Goal: Complete application form

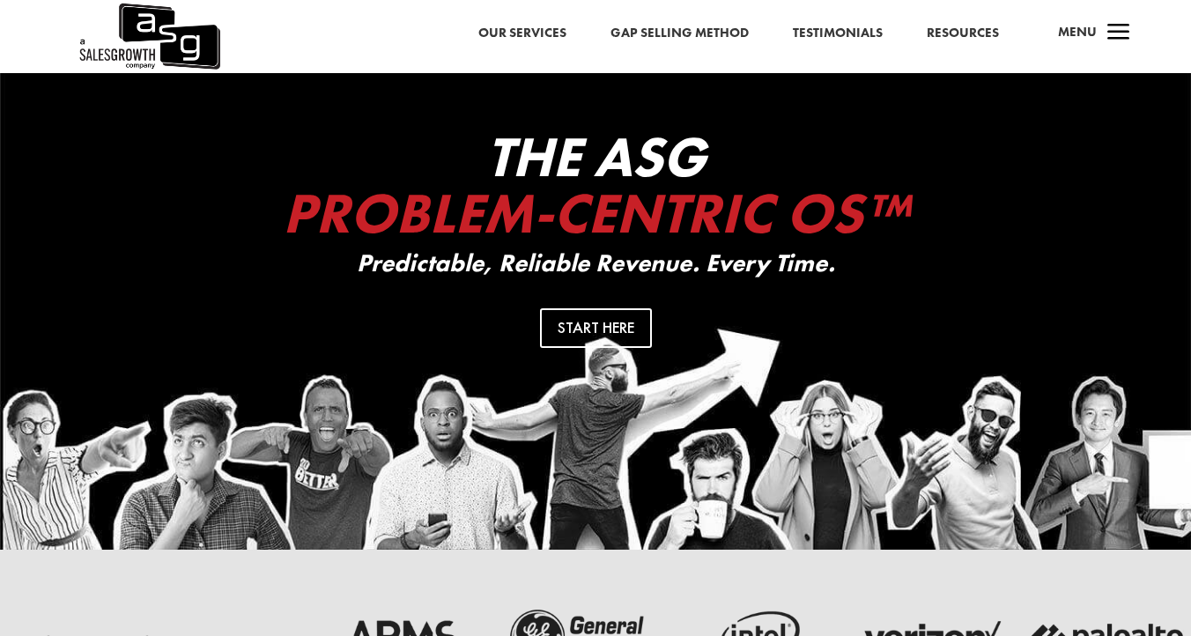
click at [550, 31] on link "Our Services" at bounding box center [522, 33] width 88 height 23
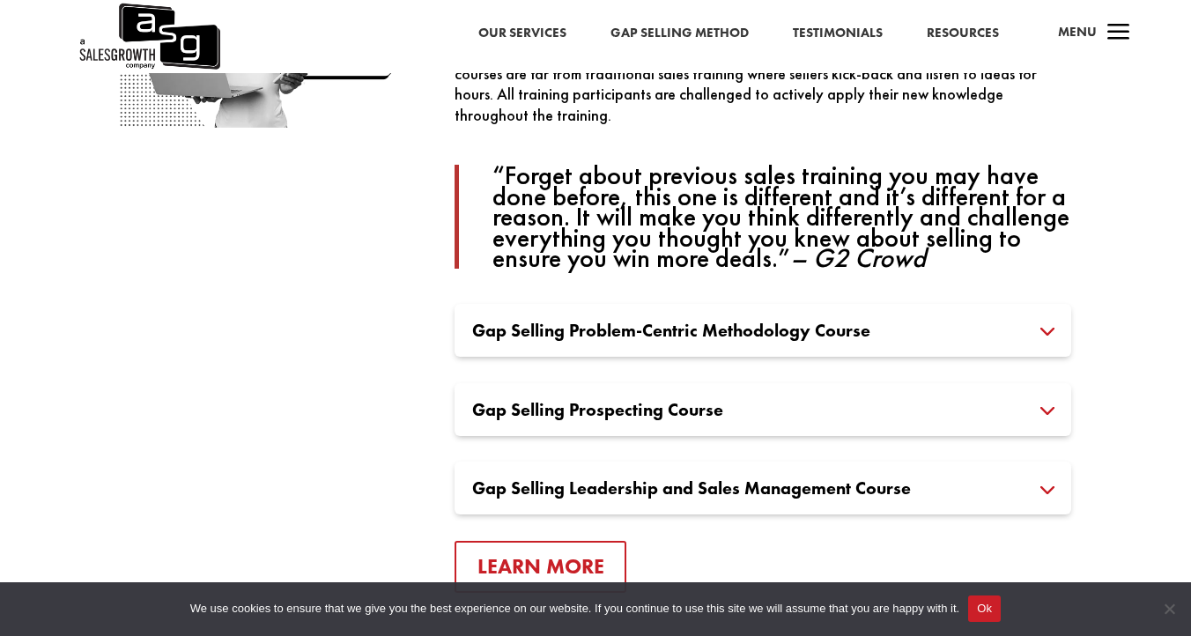
scroll to position [1291, 0]
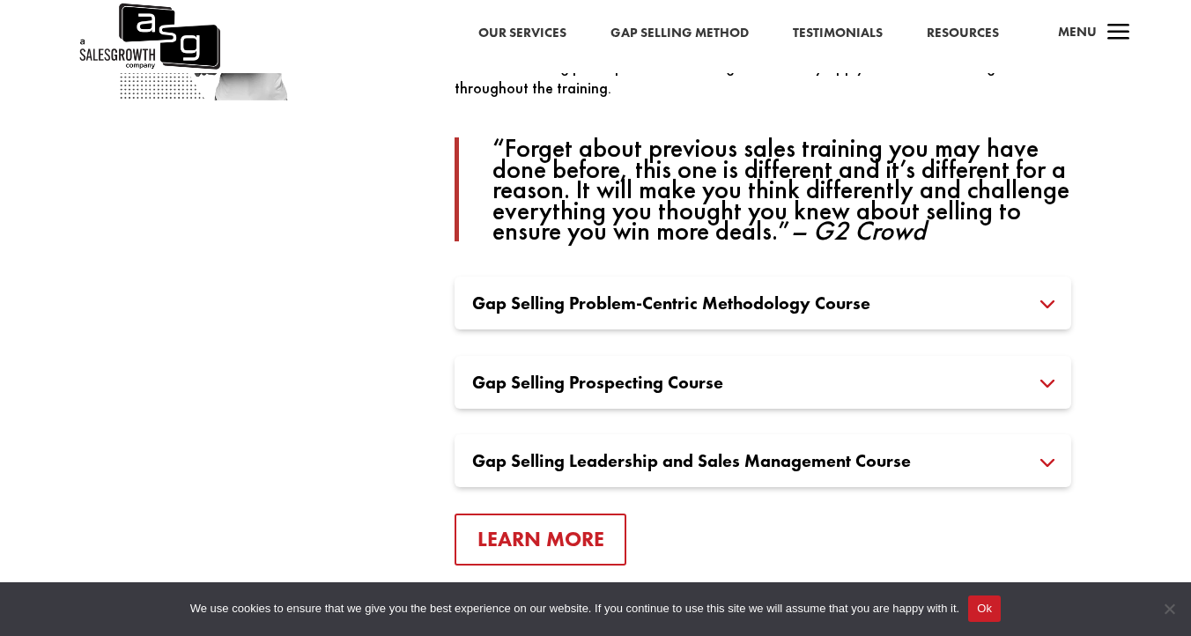
click at [803, 312] on h3 "Gap Selling Problem-Centric Methodology Course" at bounding box center [762, 303] width 581 height 18
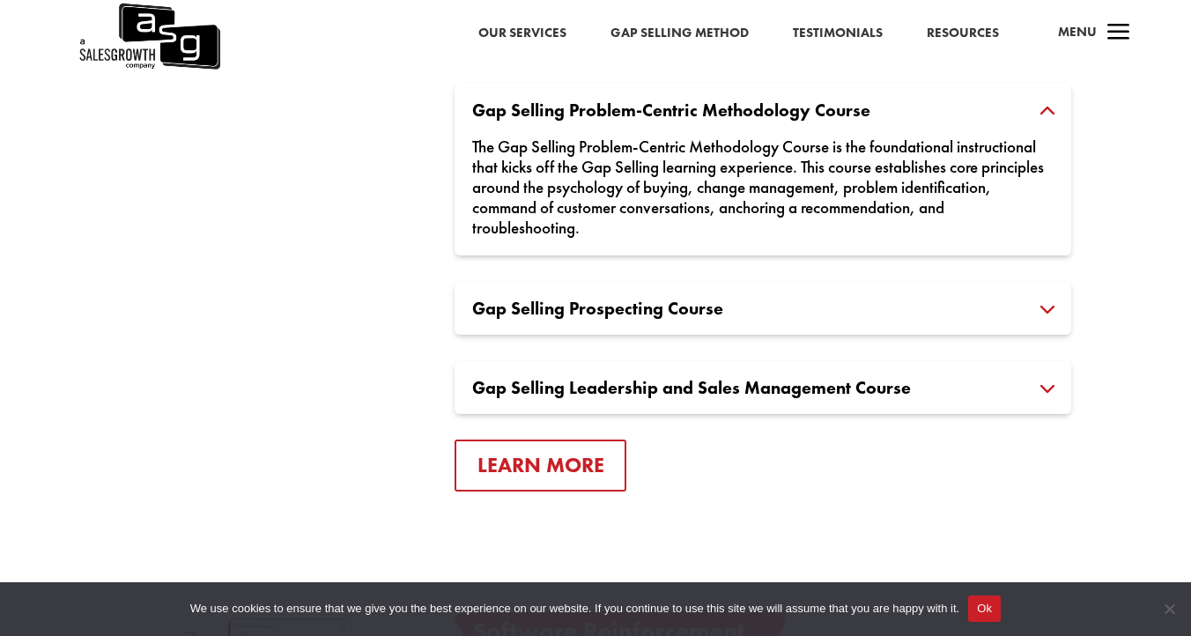
scroll to position [1574, 0]
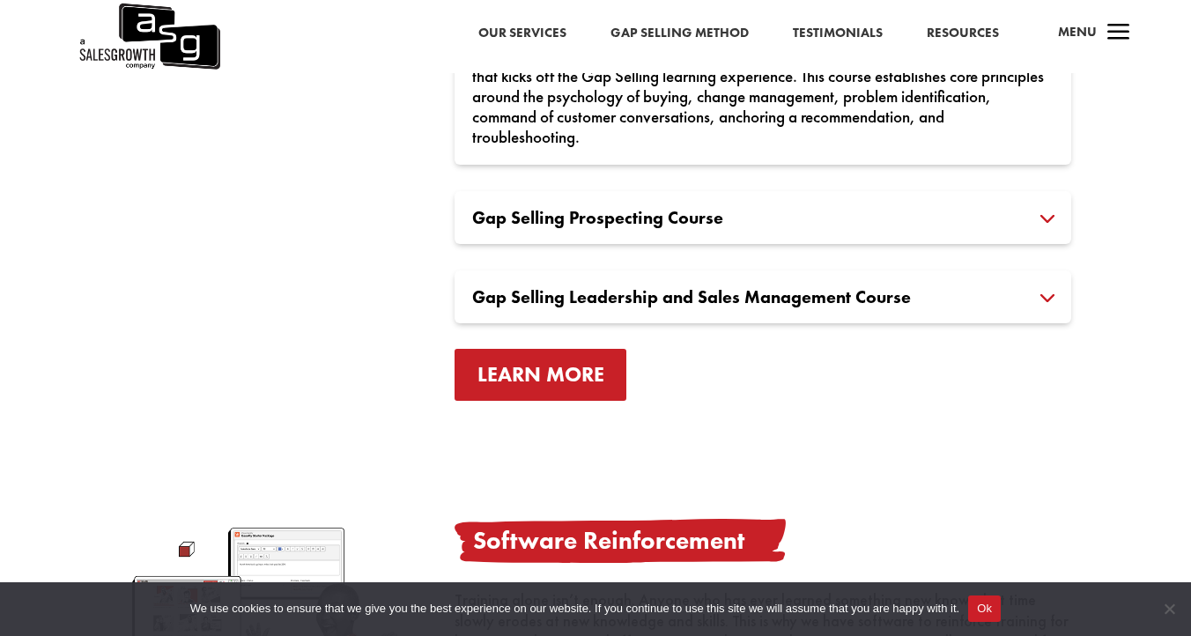
click at [543, 380] on link "Learn More" at bounding box center [541, 375] width 173 height 52
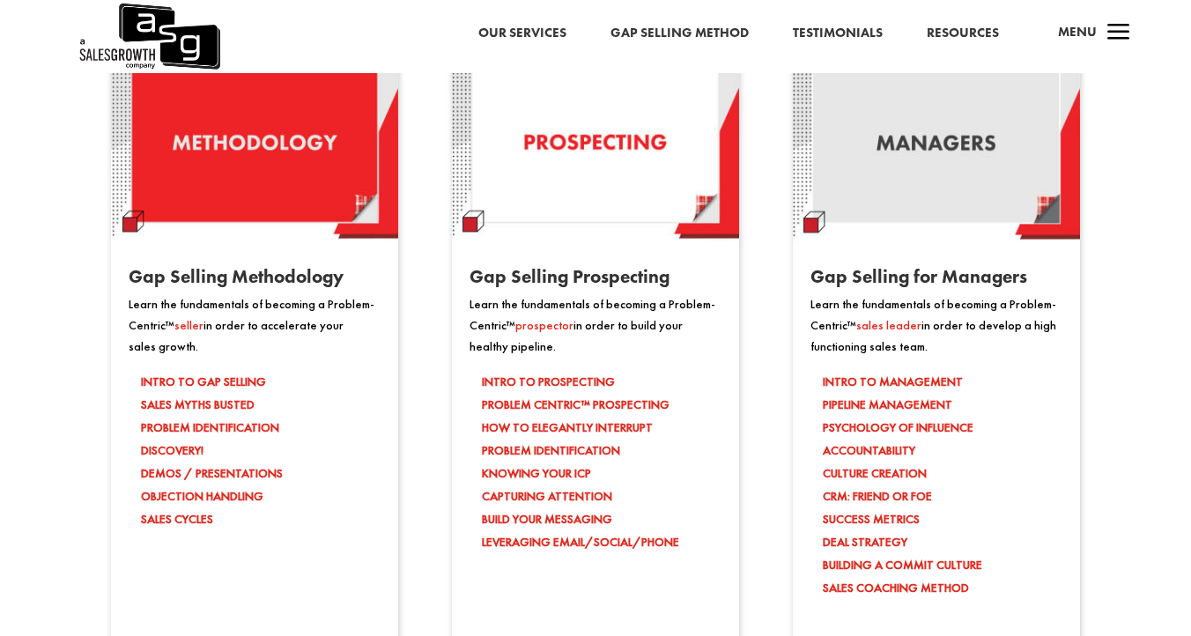
scroll to position [1472, 0]
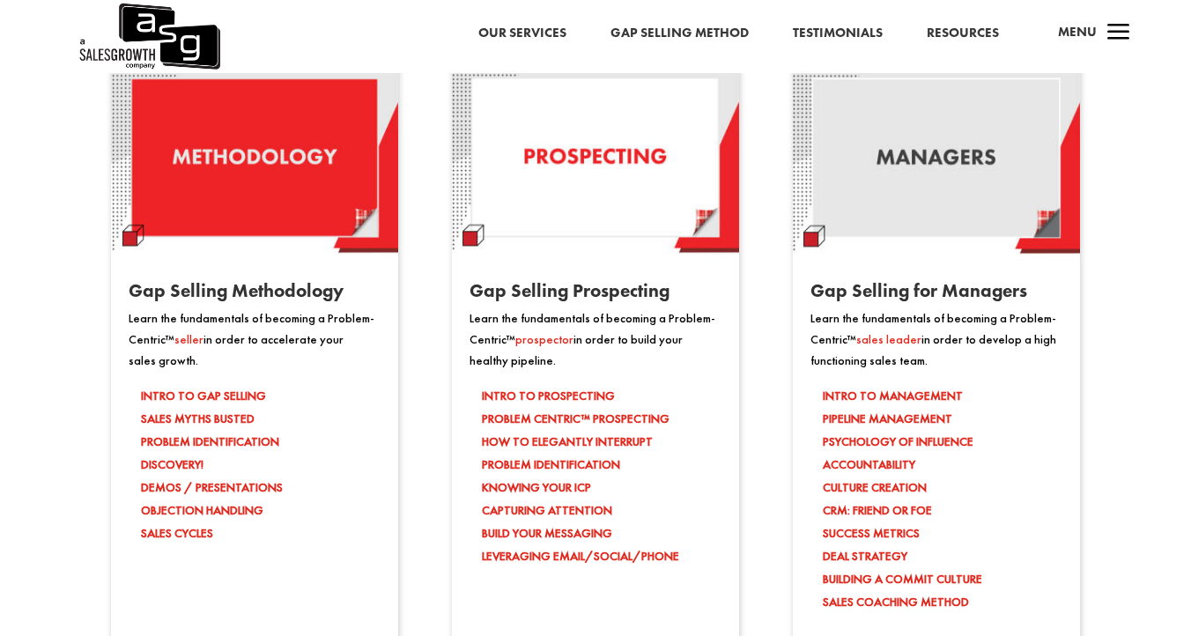
click at [977, 41] on link "Resources" at bounding box center [963, 33] width 72 height 23
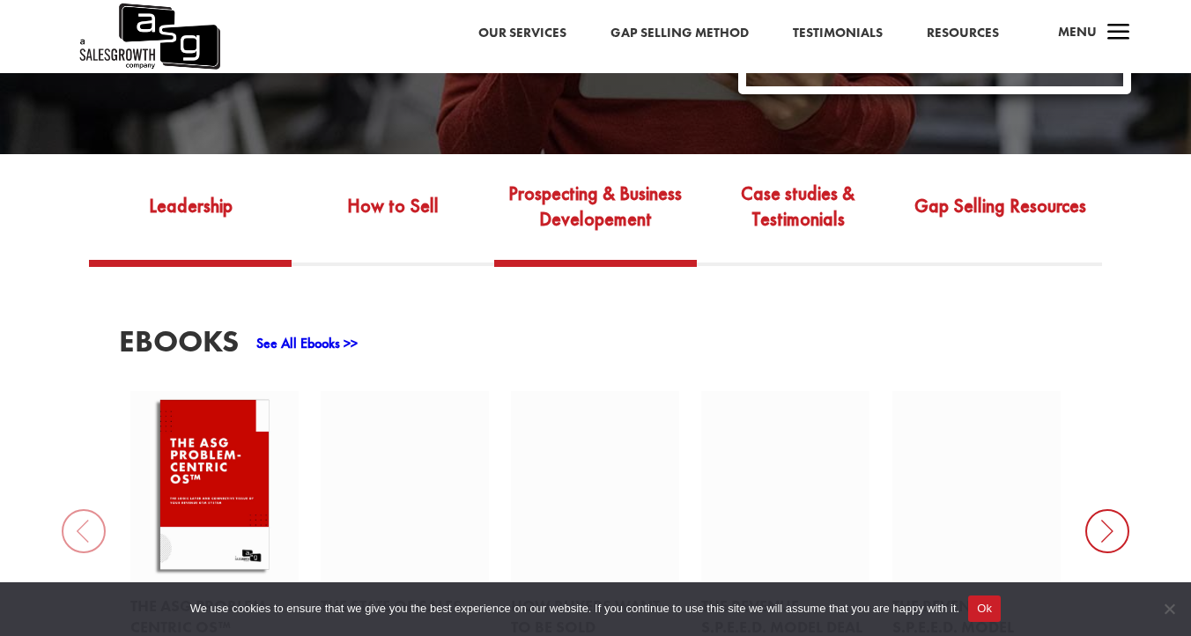
scroll to position [552, 0]
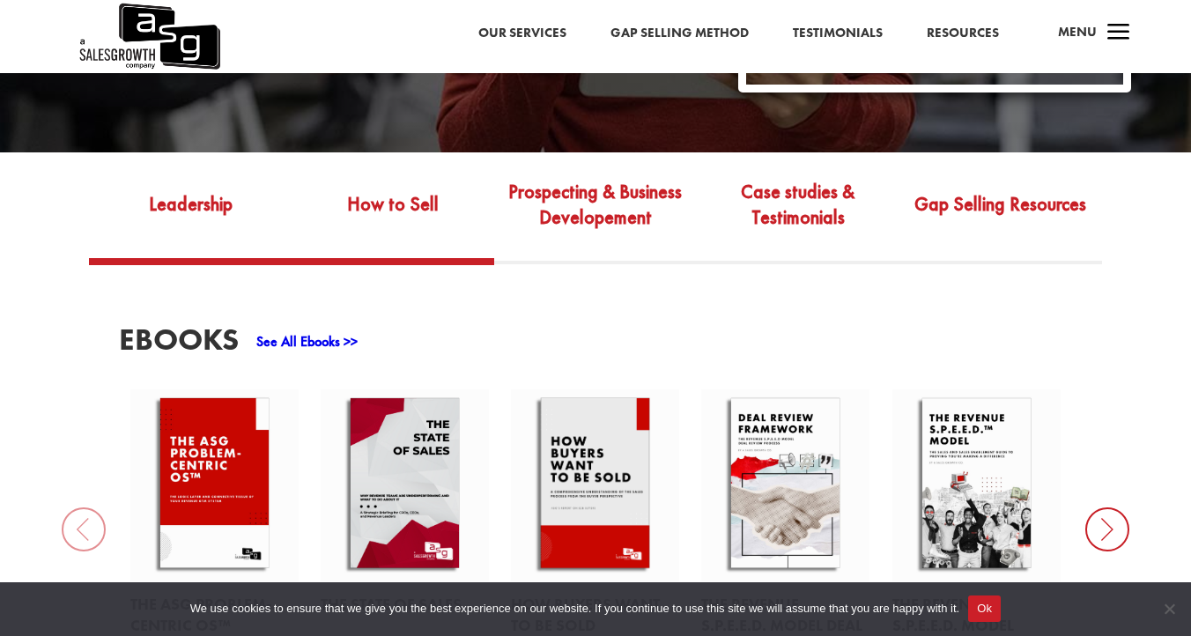
click at [378, 196] on link "How to Sell" at bounding box center [393, 217] width 203 height 83
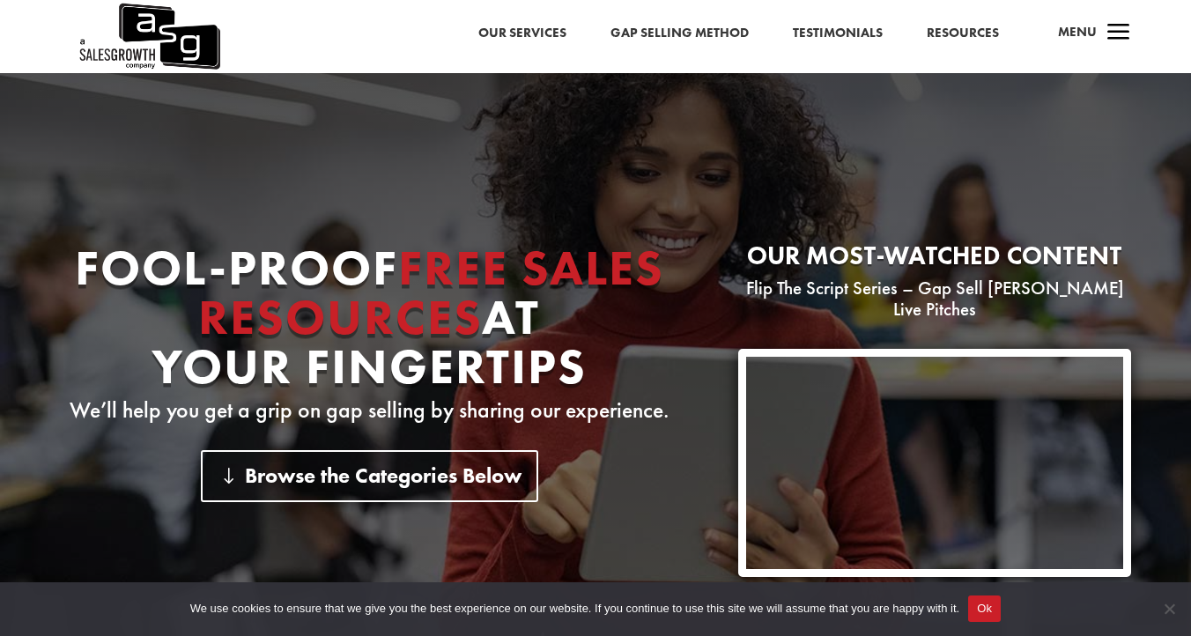
scroll to position [0, 0]
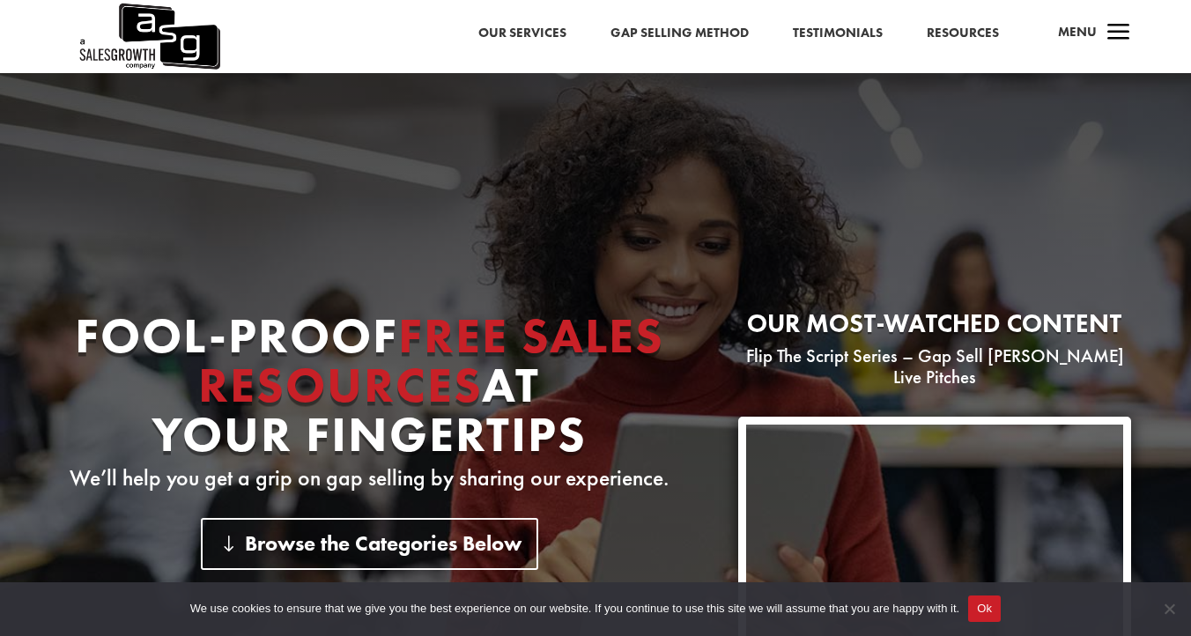
click at [522, 43] on link "Our Services" at bounding box center [522, 33] width 88 height 23
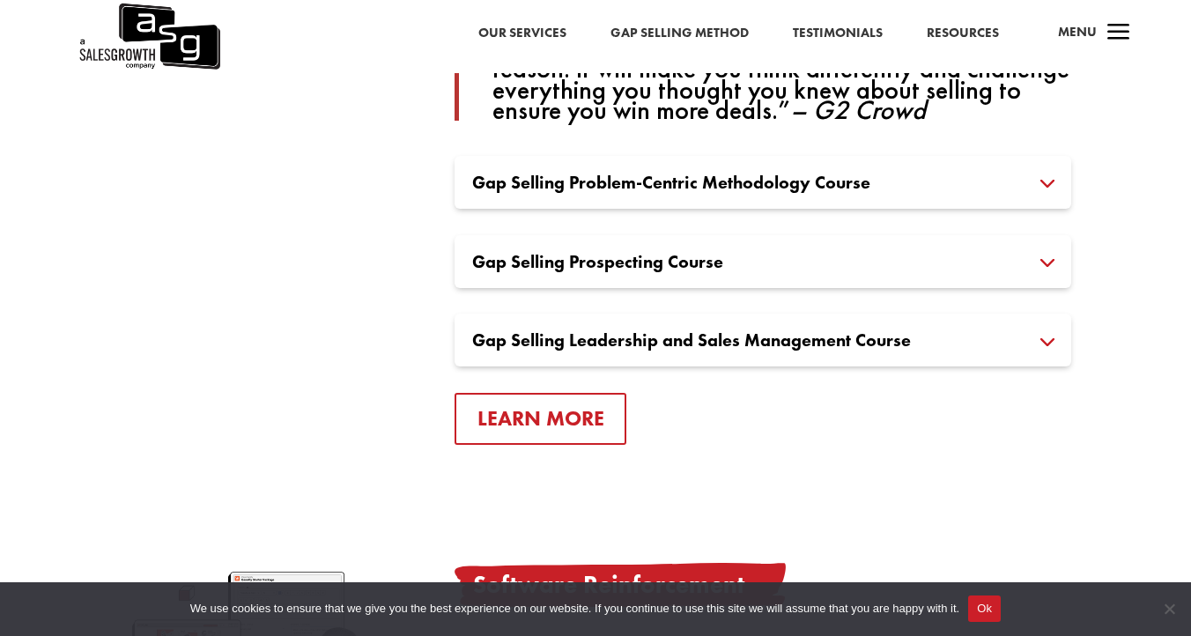
scroll to position [1412, 0]
click at [674, 196] on div "Gap Selling Problem-Centric Methodology Course The Gap Selling Problem-Centric …" at bounding box center [763, 181] width 617 height 53
click at [1044, 182] on h3 "Gap Selling Problem-Centric Methodology Course" at bounding box center [762, 182] width 581 height 18
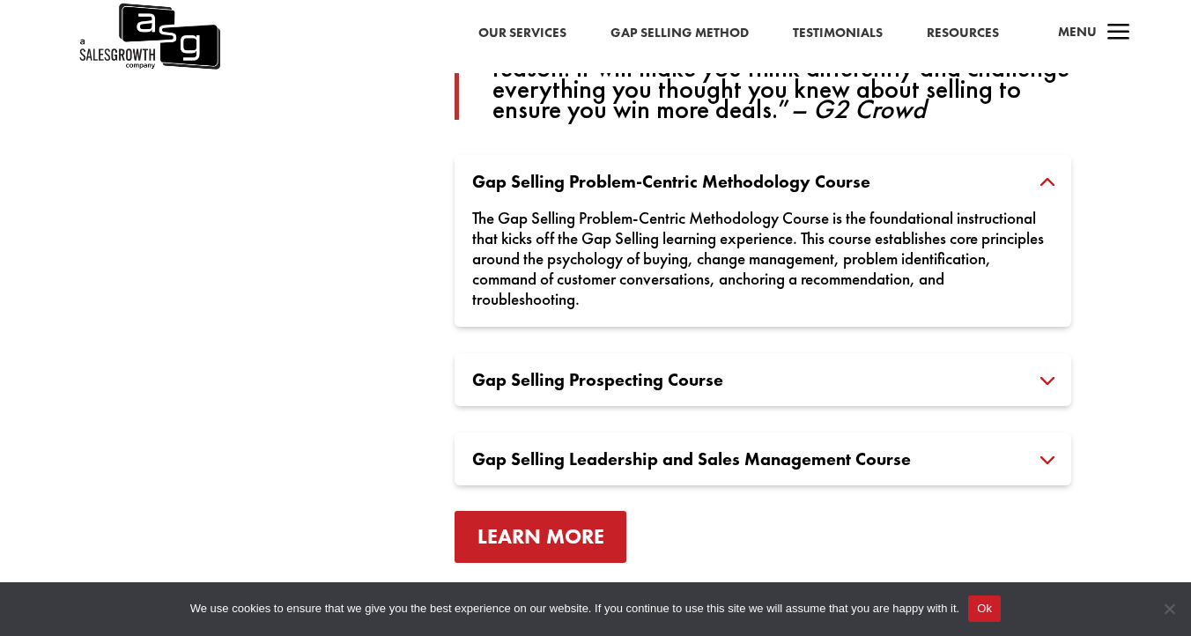
click at [607, 530] on link "Learn More" at bounding box center [541, 537] width 173 height 52
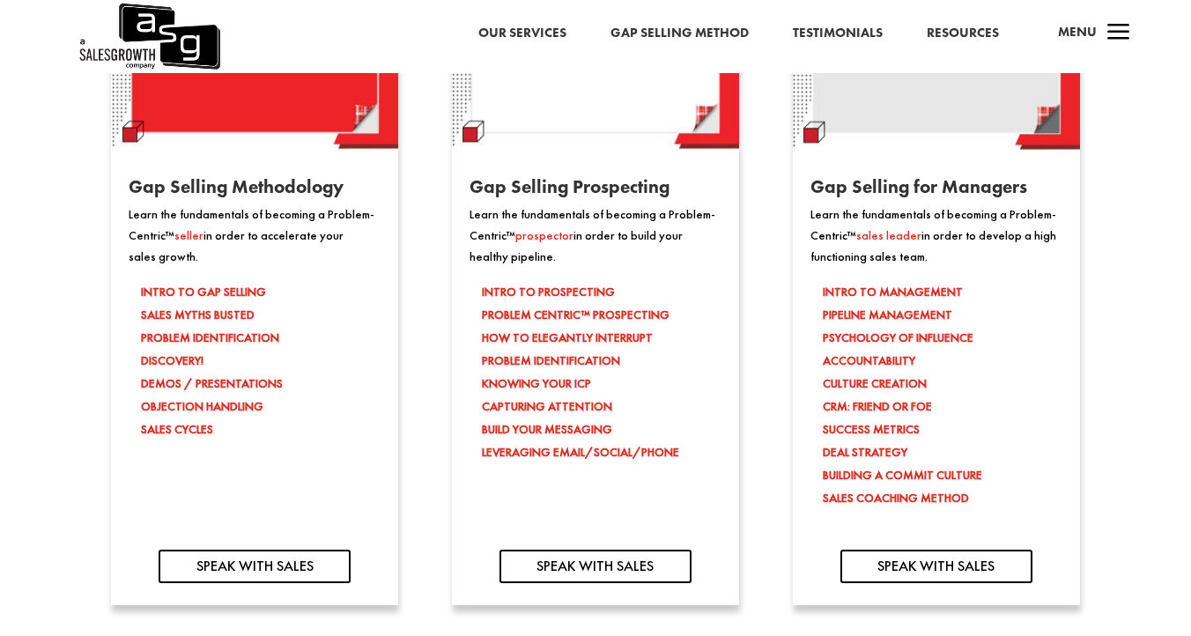
scroll to position [1578, 0]
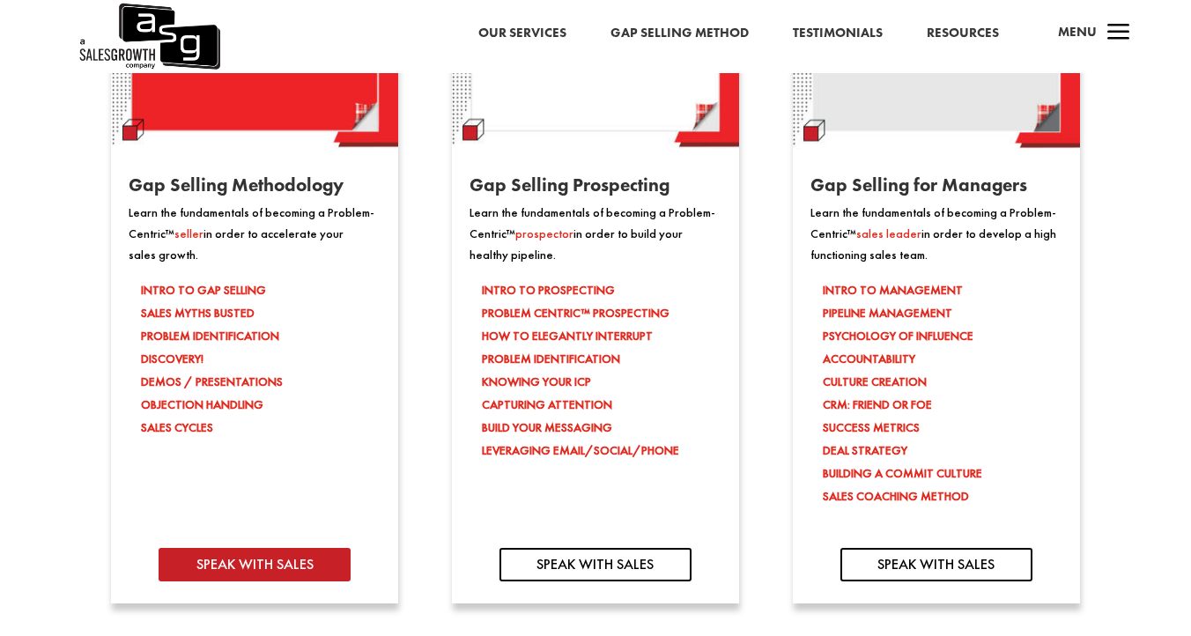
click at [309, 573] on link "SPEAK WITH SALES" at bounding box center [255, 564] width 192 height 33
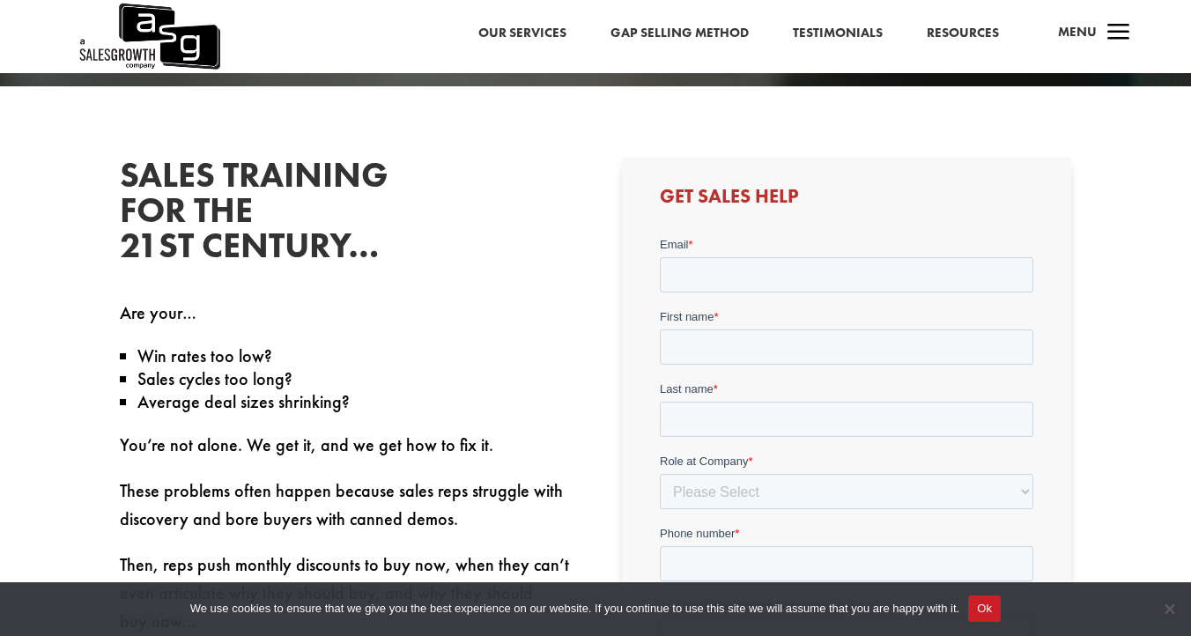
scroll to position [426, 0]
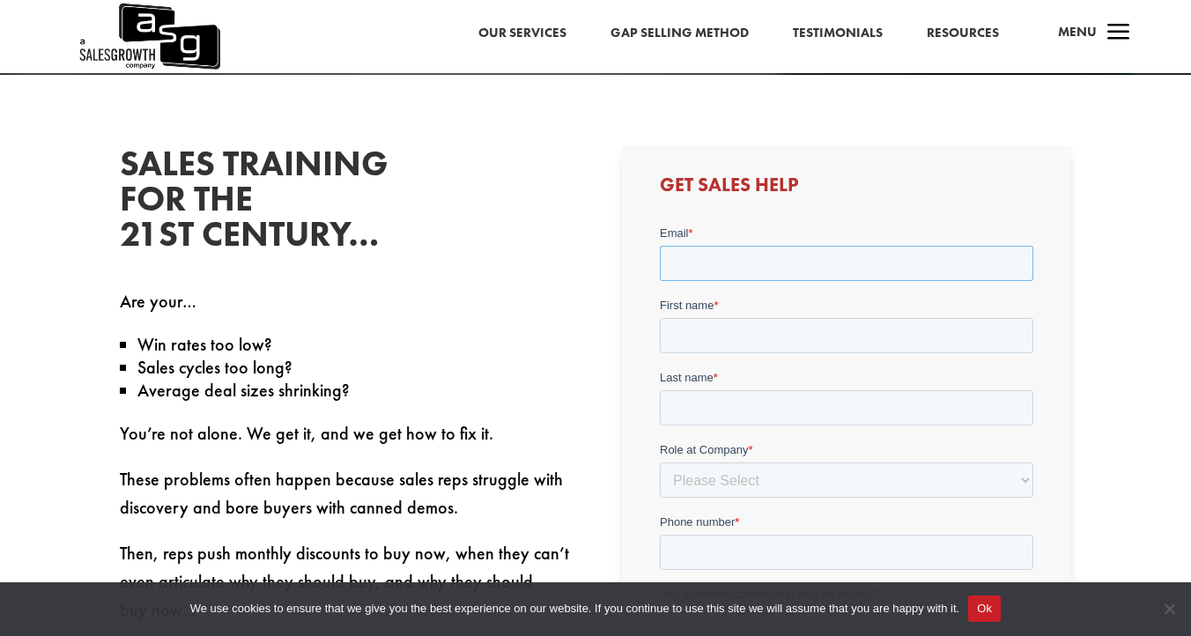
click at [715, 269] on input "Email *" at bounding box center [846, 263] width 374 height 35
type input "gary@toptiergary.com"
click at [766, 333] on input "First name *" at bounding box center [846, 335] width 374 height 35
type input "Gary"
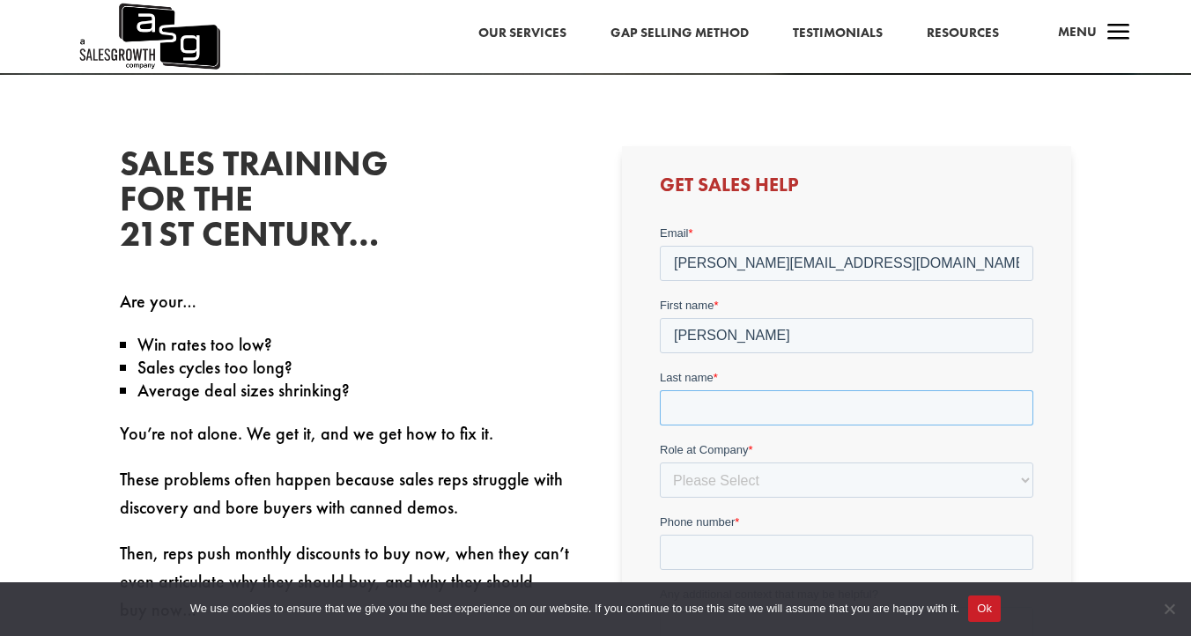
type input "Inzana"
type input "5859449306"
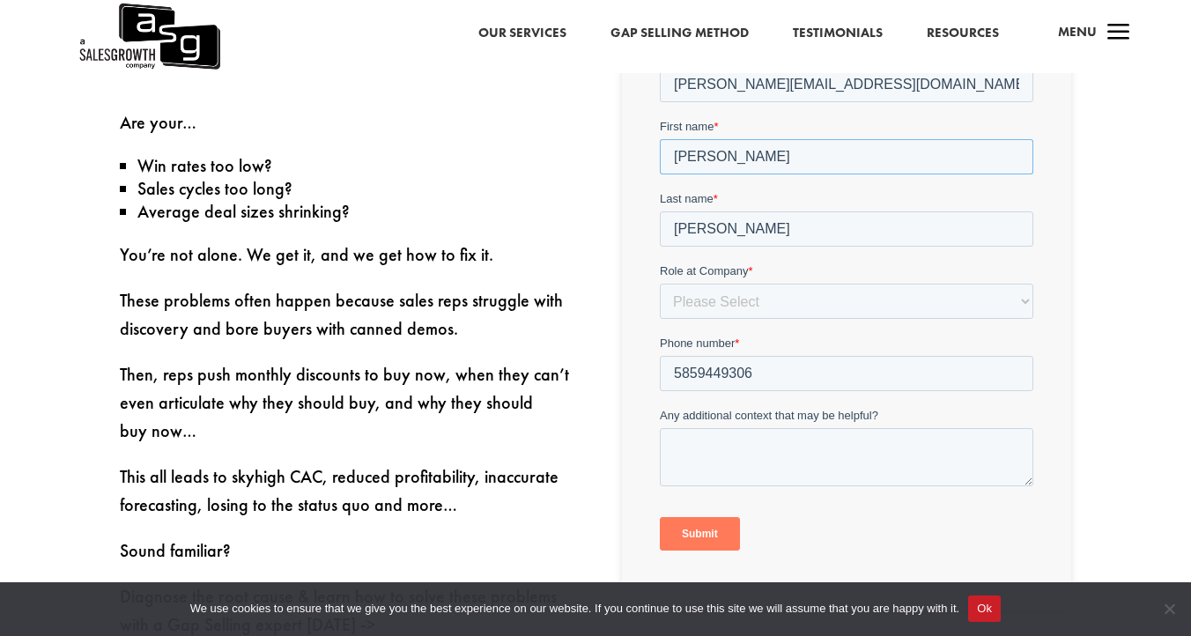
scroll to position [609, 0]
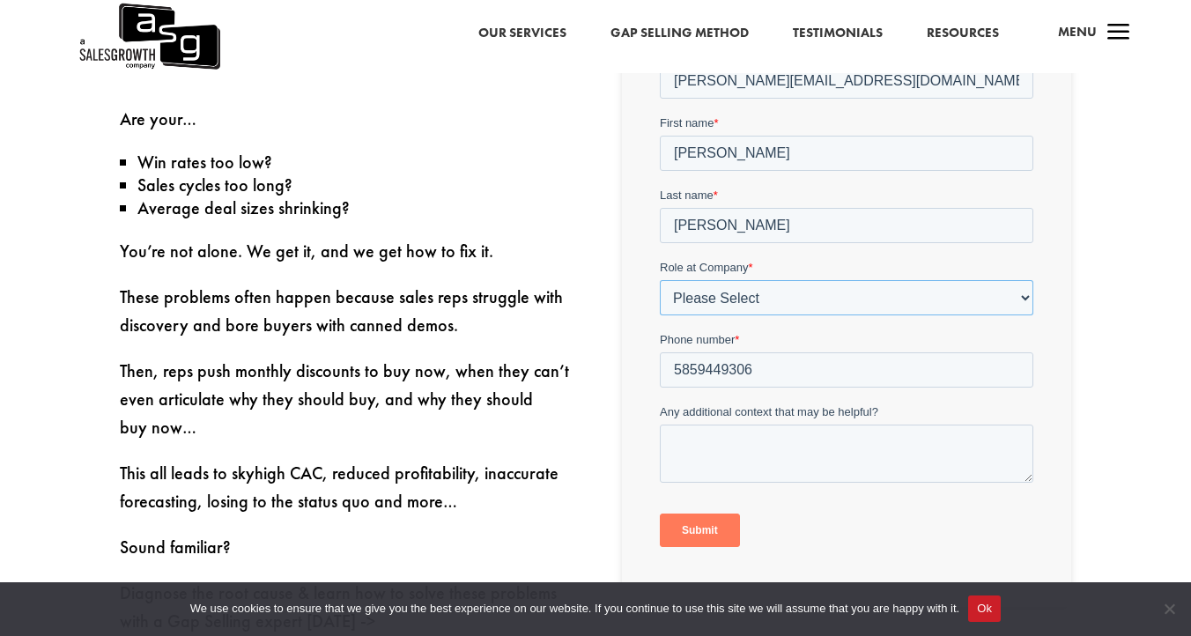
click at [715, 300] on select "Please Select C-Level (CRO, CSO, etc) Senior Leadership (VP of Sales, VP of Ena…" at bounding box center [846, 297] width 374 height 35
click at [707, 288] on select "Please Select C-Level (CRO, CSO, etc) Senior Leadership (VP of Sales, VP of Ena…" at bounding box center [846, 297] width 374 height 35
select select "Other"
click at [659, 280] on select "Please Select C-Level (CRO, CSO, etc) Senior Leadership (VP of Sales, VP of Ena…" at bounding box center [846, 297] width 374 height 35
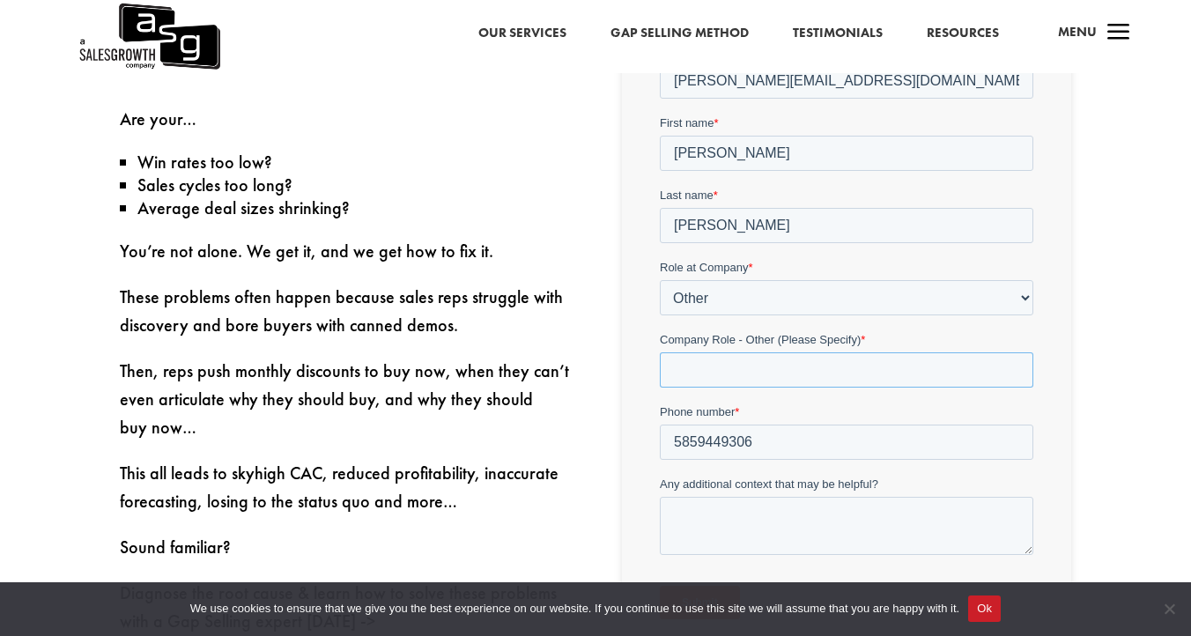
click at [734, 363] on input "Company Role - Other (Please Specify) *" at bounding box center [846, 369] width 374 height 35
type input "Owner"
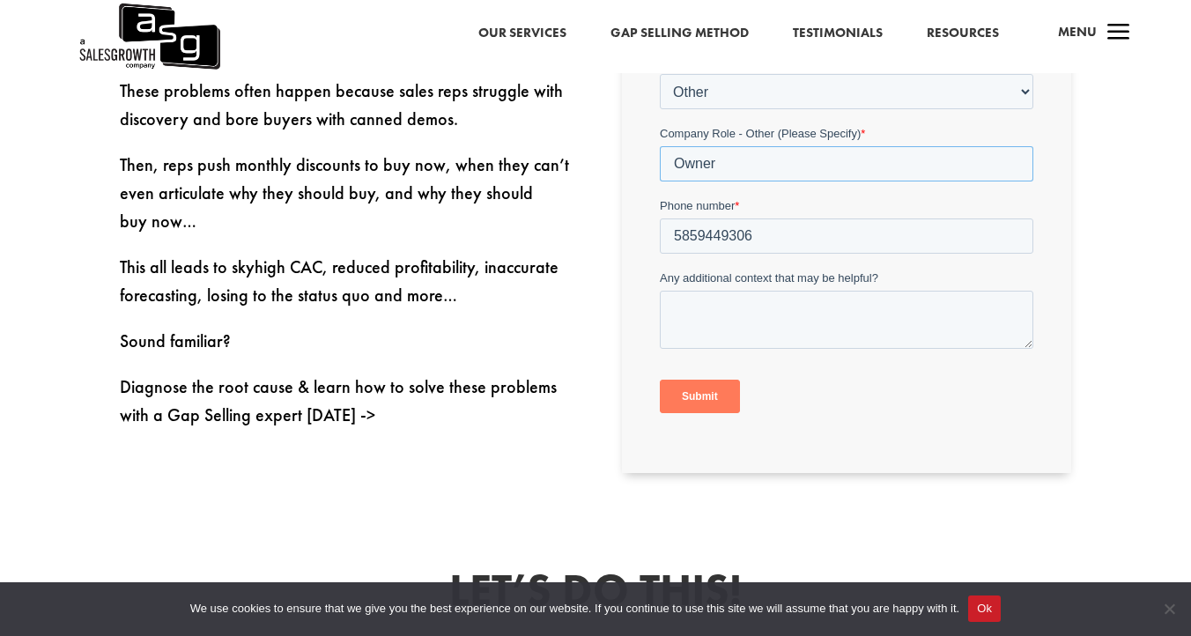
scroll to position [922, 0]
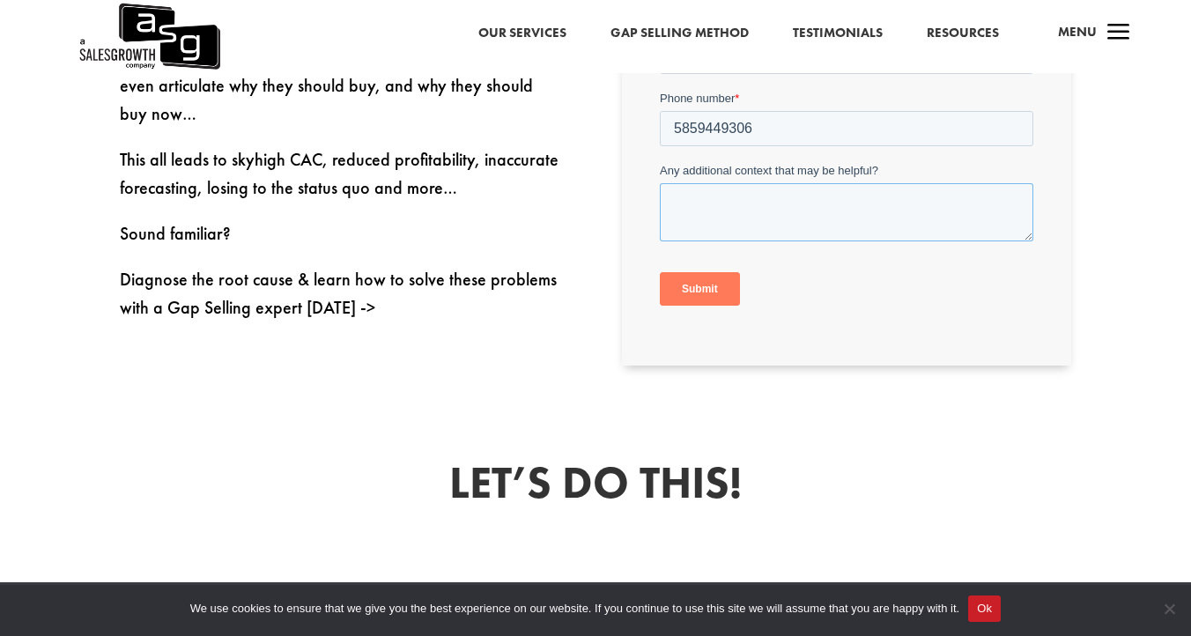
click at [798, 210] on textarea "Any additional context that may be helpful?" at bounding box center [846, 213] width 374 height 58
type textarea "i"
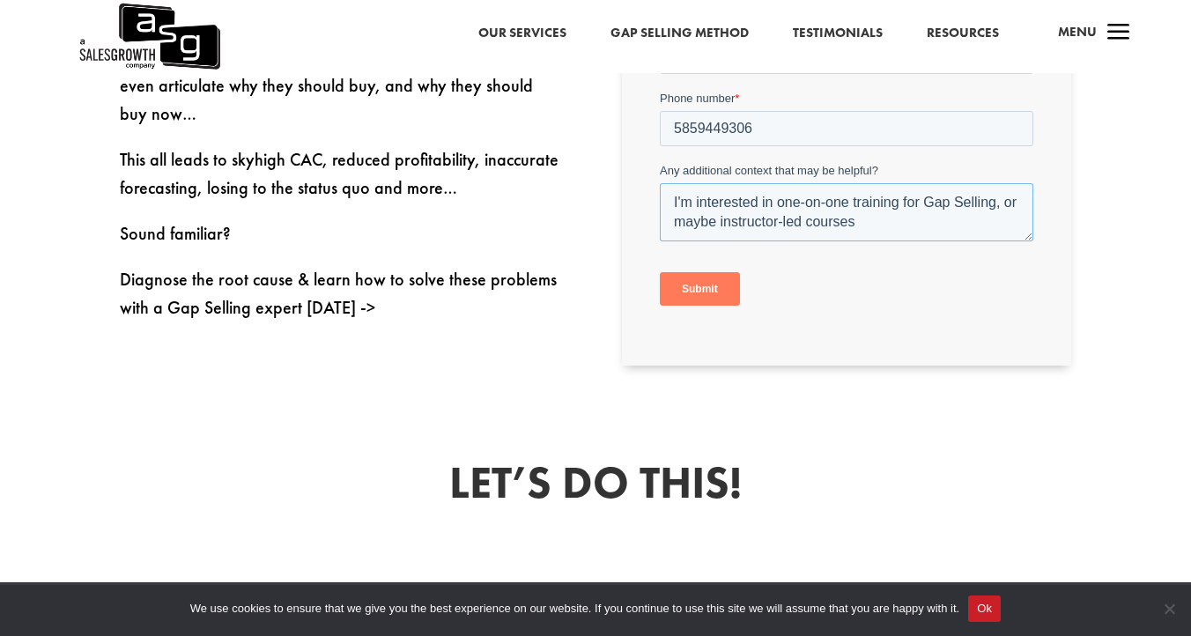
type textarea "I'm interested in one-on-one training for Gap Selling, or maybe instructor-led …"
click at [704, 281] on input "Submit" at bounding box center [699, 289] width 80 height 33
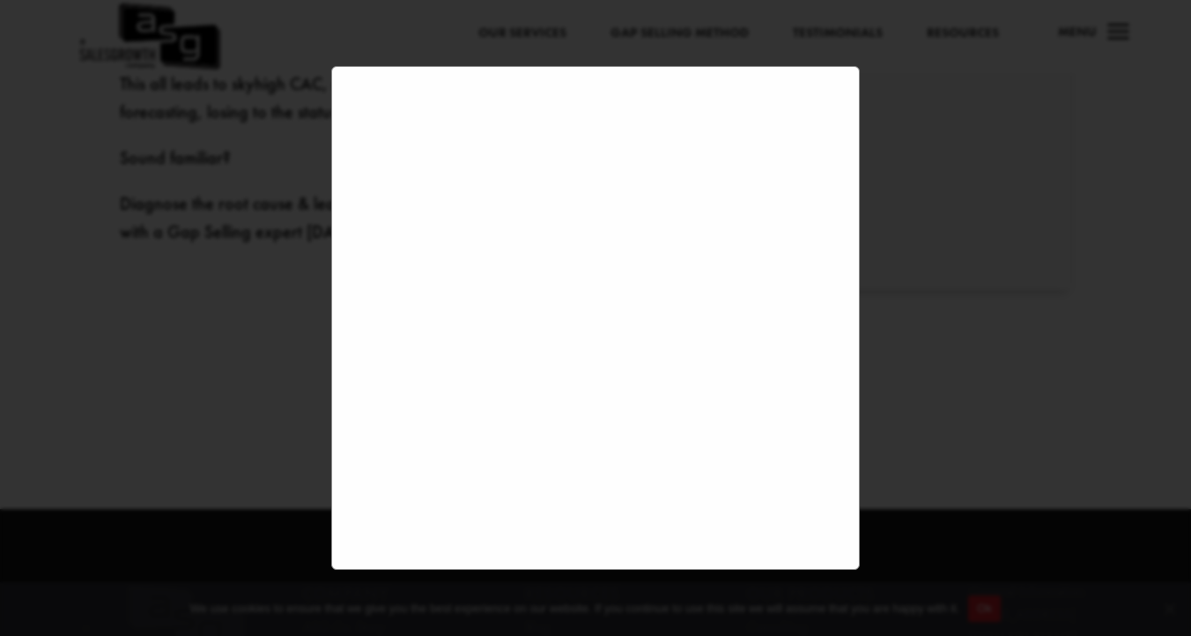
scroll to position [1002, 0]
click at [902, 296] on div at bounding box center [595, 318] width 1191 height 636
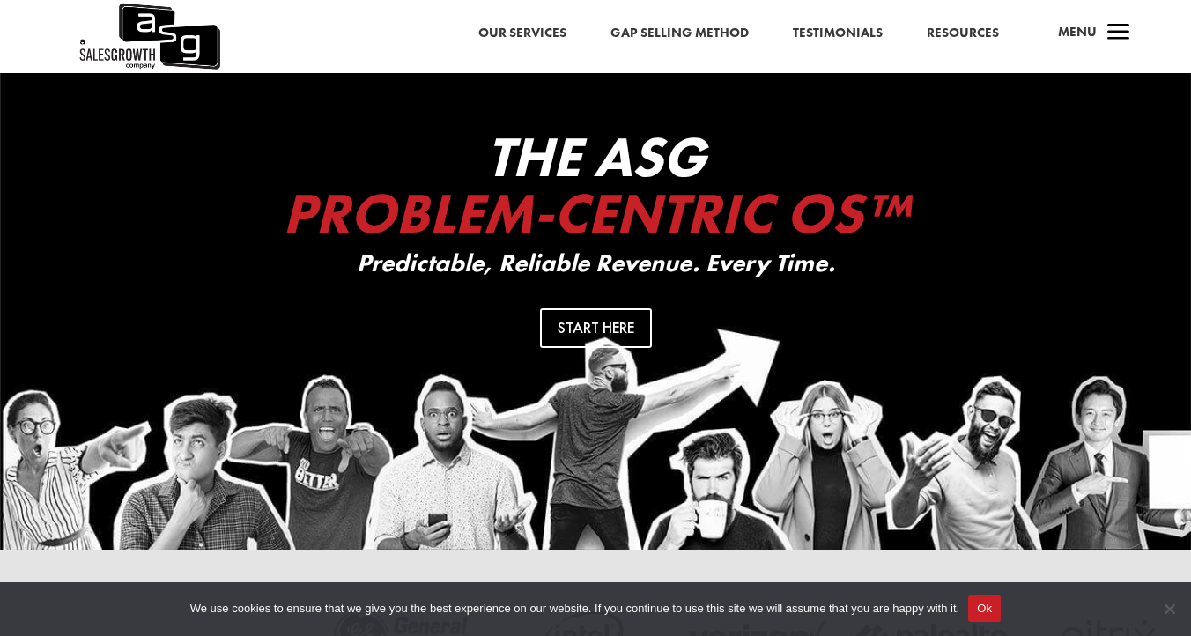
click at [551, 33] on link "Our Services" at bounding box center [522, 33] width 88 height 23
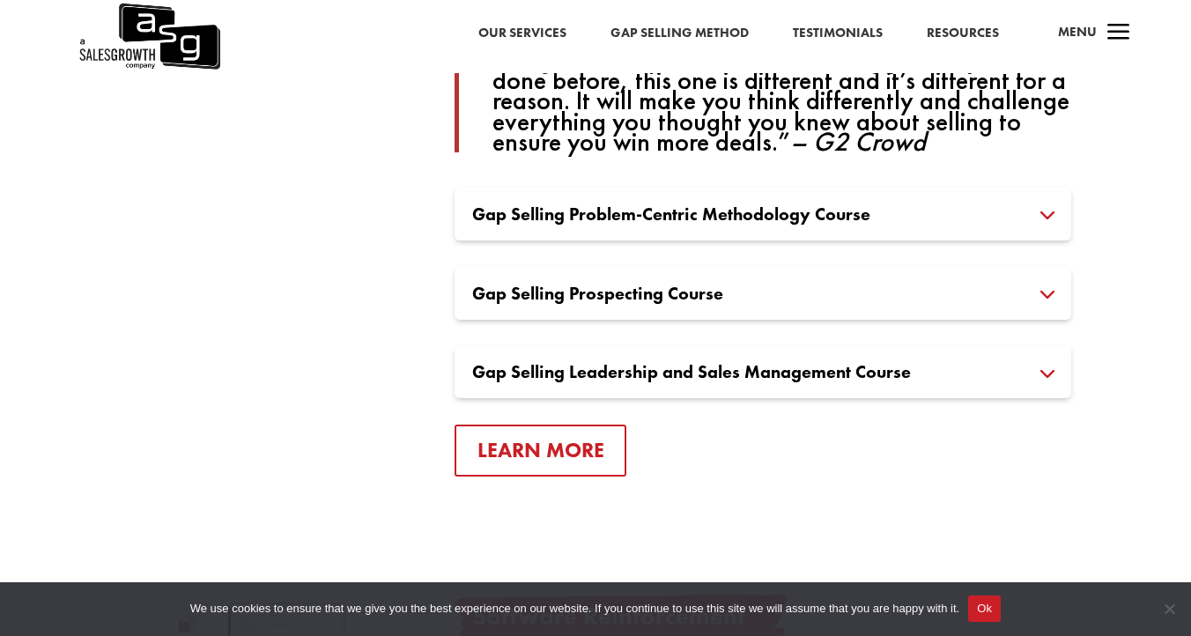
scroll to position [1382, 0]
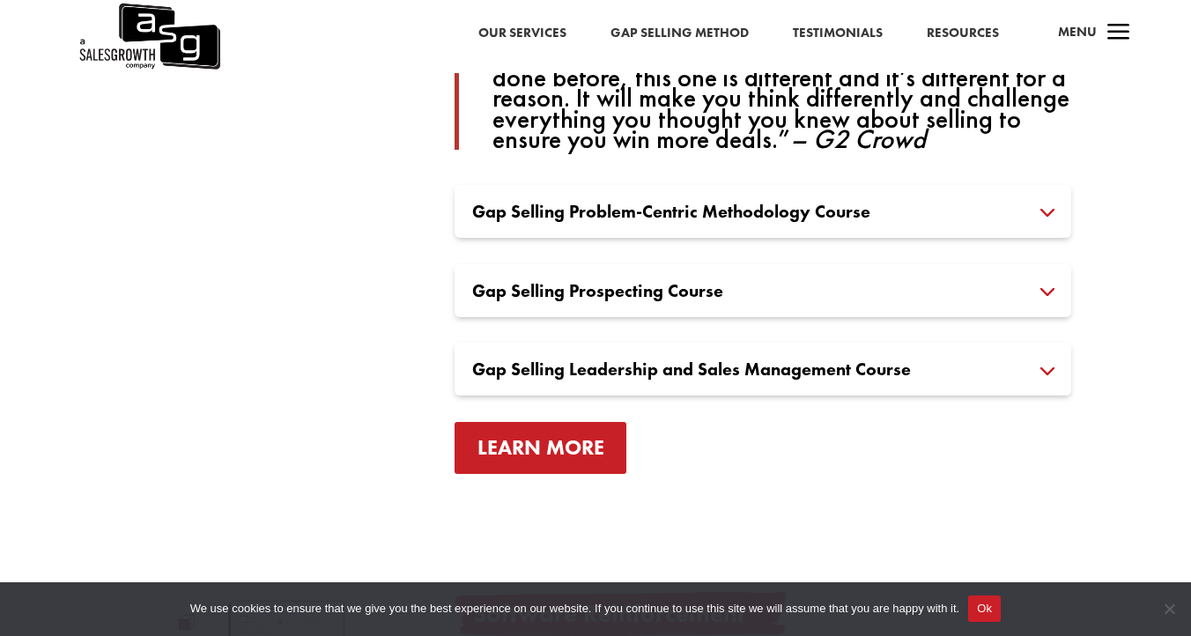
click at [603, 448] on link "Learn More" at bounding box center [541, 448] width 173 height 52
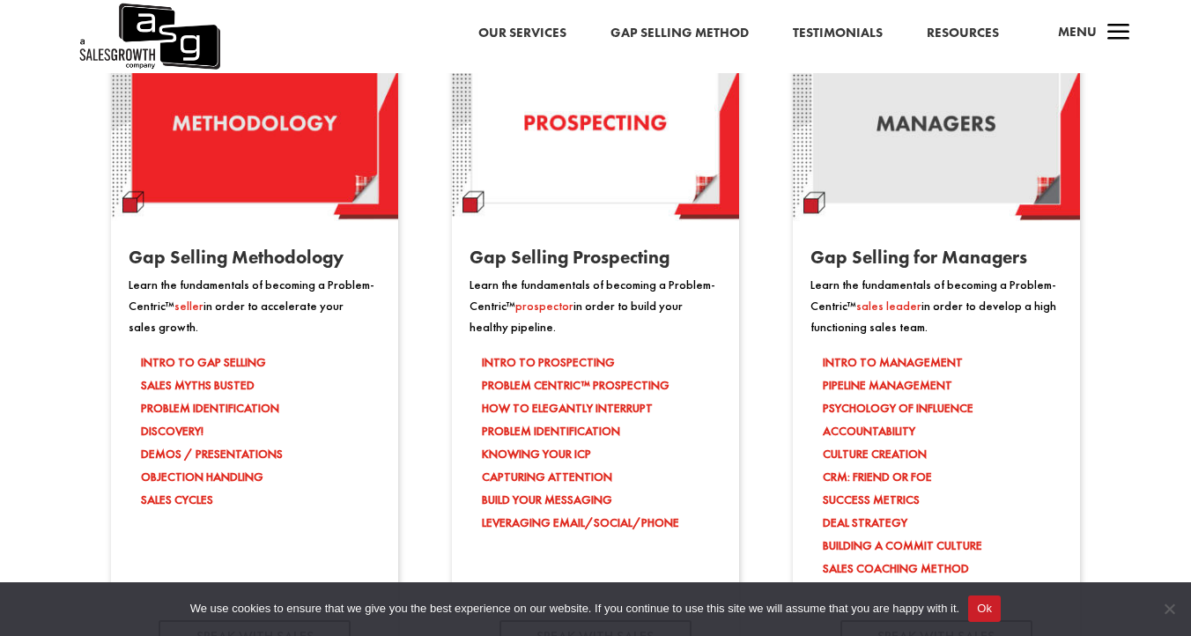
scroll to position [1510, 0]
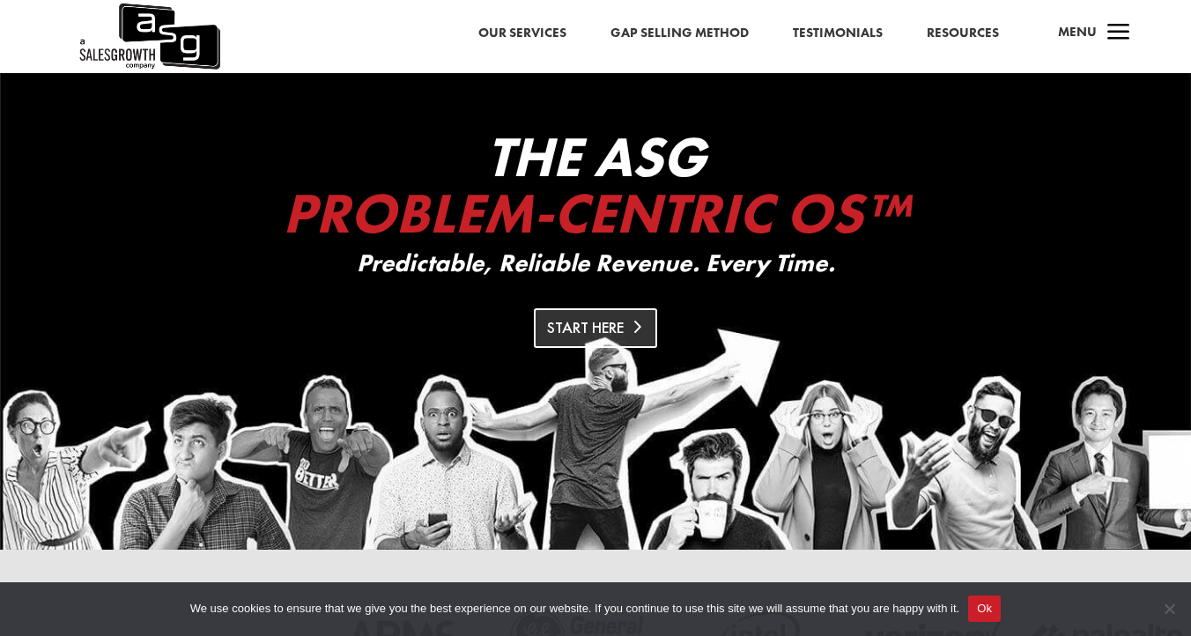
click at [620, 325] on link "Start Here" at bounding box center [595, 328] width 123 height 40
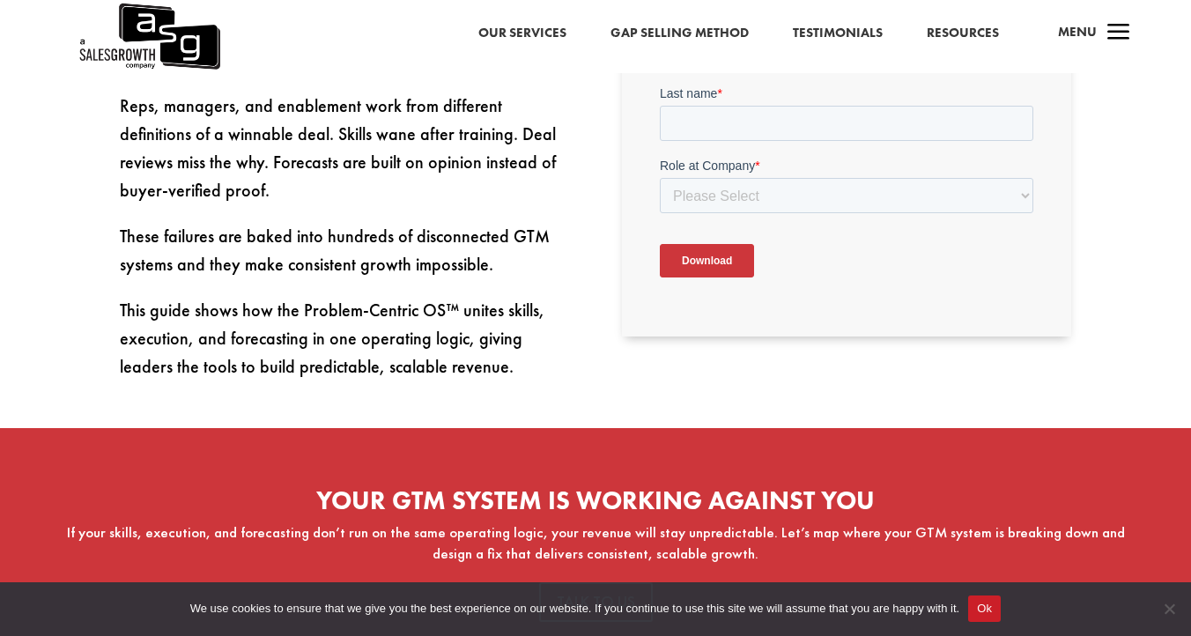
scroll to position [341, 0]
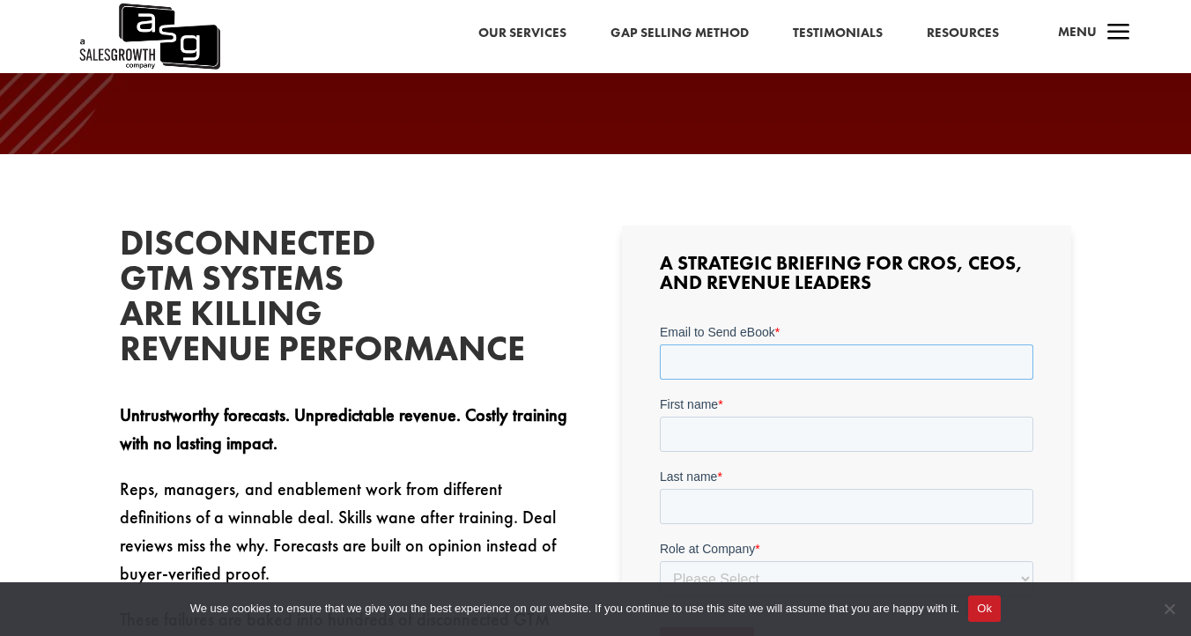
click at [700, 374] on input "Email to Send eBook *" at bounding box center [846, 361] width 374 height 35
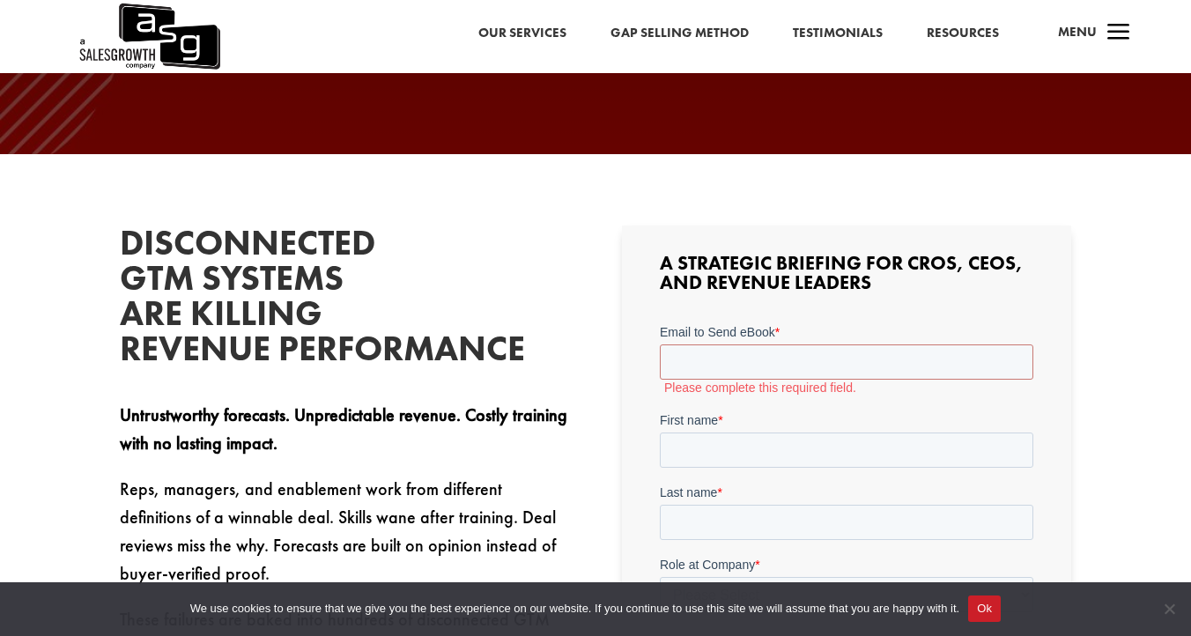
click at [575, 270] on div "Disconnected GTM Systems Are Killing Revenue Performance Untrustworthy forecast…" at bounding box center [595, 495] width 951 height 587
click at [545, 27] on link "Our Services" at bounding box center [522, 33] width 88 height 23
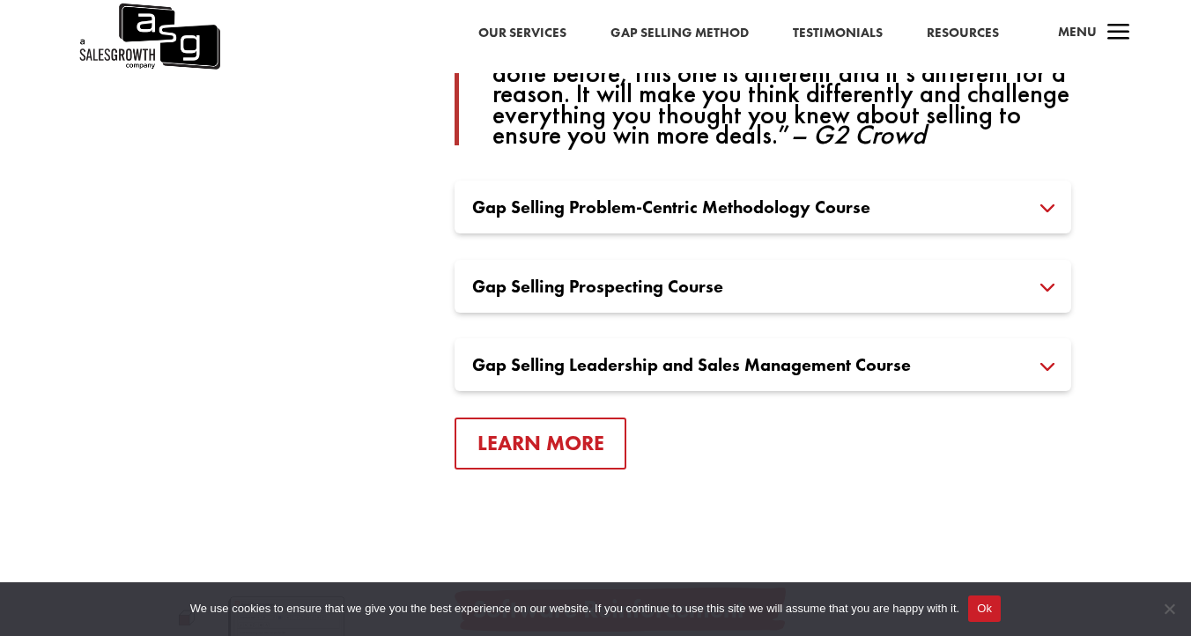
scroll to position [1388, 0]
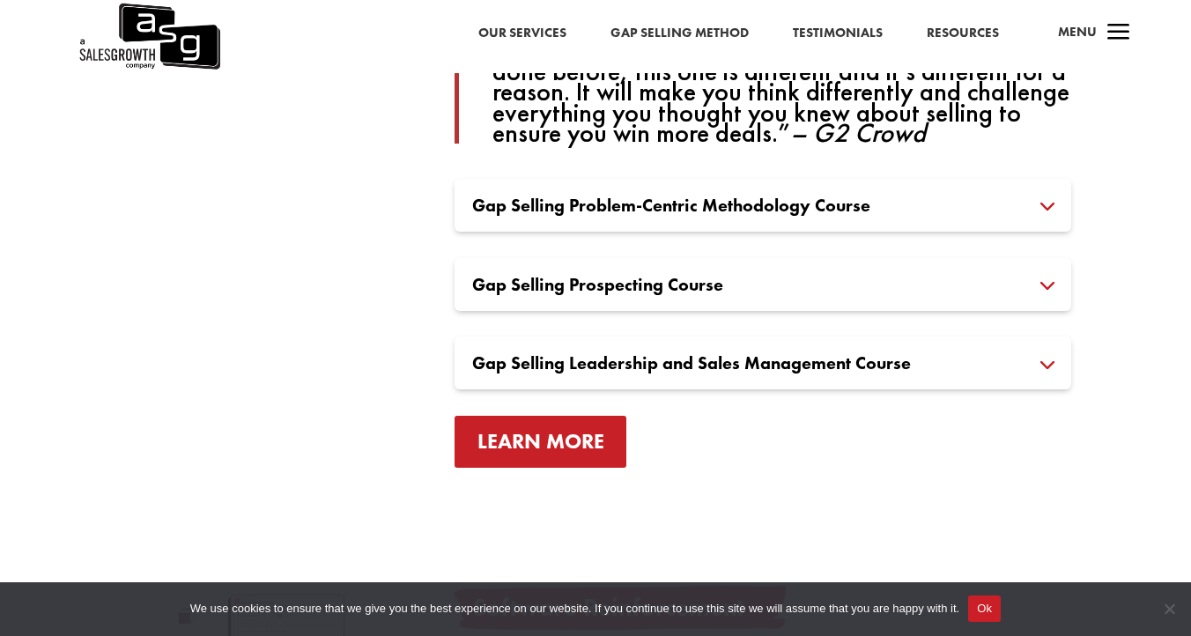
click at [561, 425] on link "Learn More" at bounding box center [541, 442] width 173 height 52
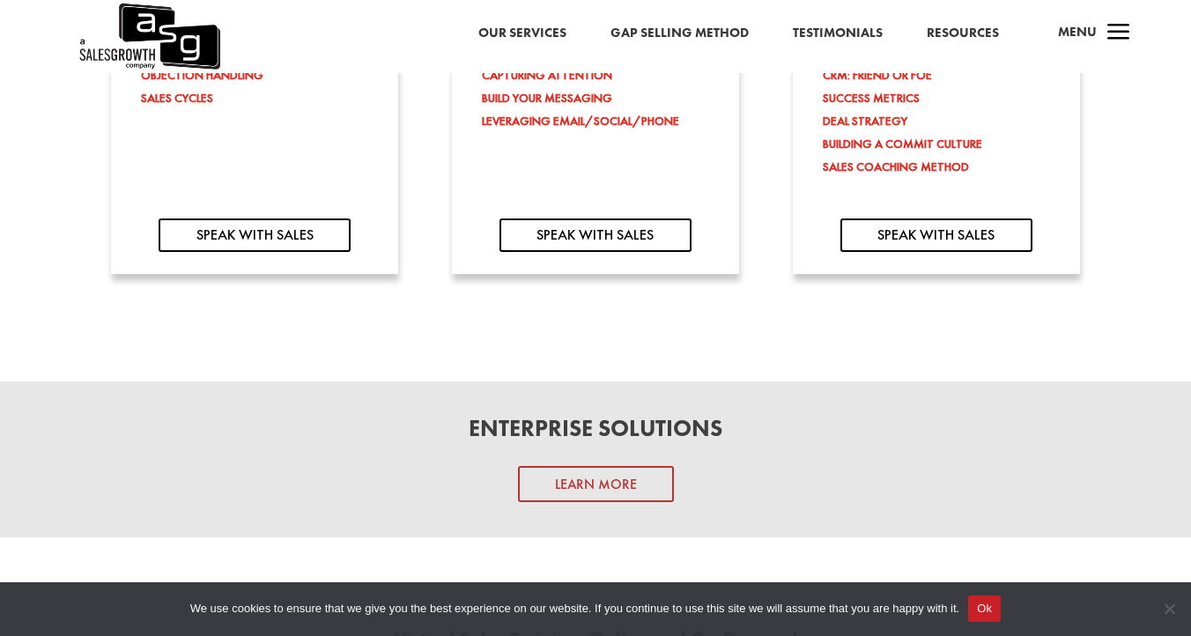
scroll to position [1914, 0]
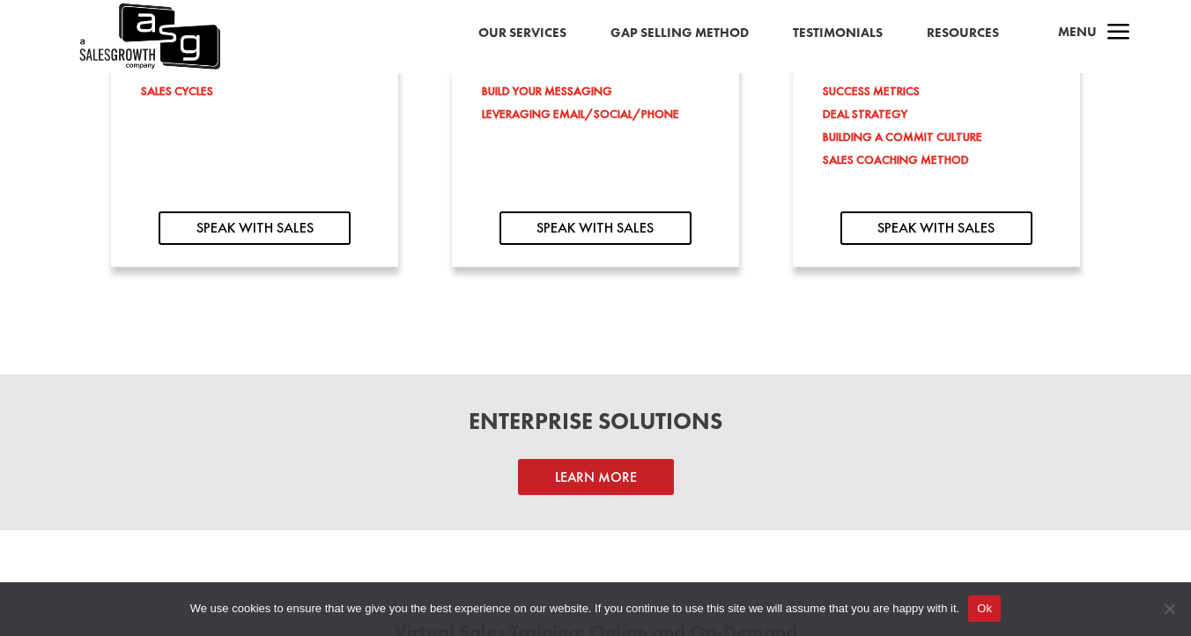
click at [610, 483] on link "Learn More" at bounding box center [596, 477] width 156 height 36
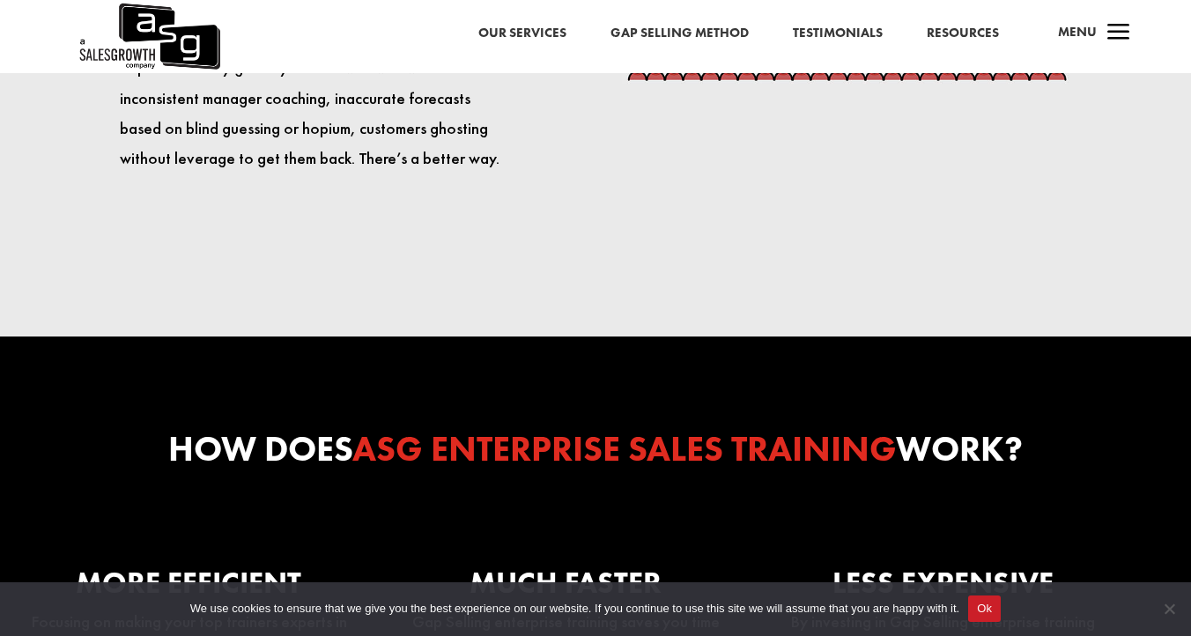
scroll to position [3605, 0]
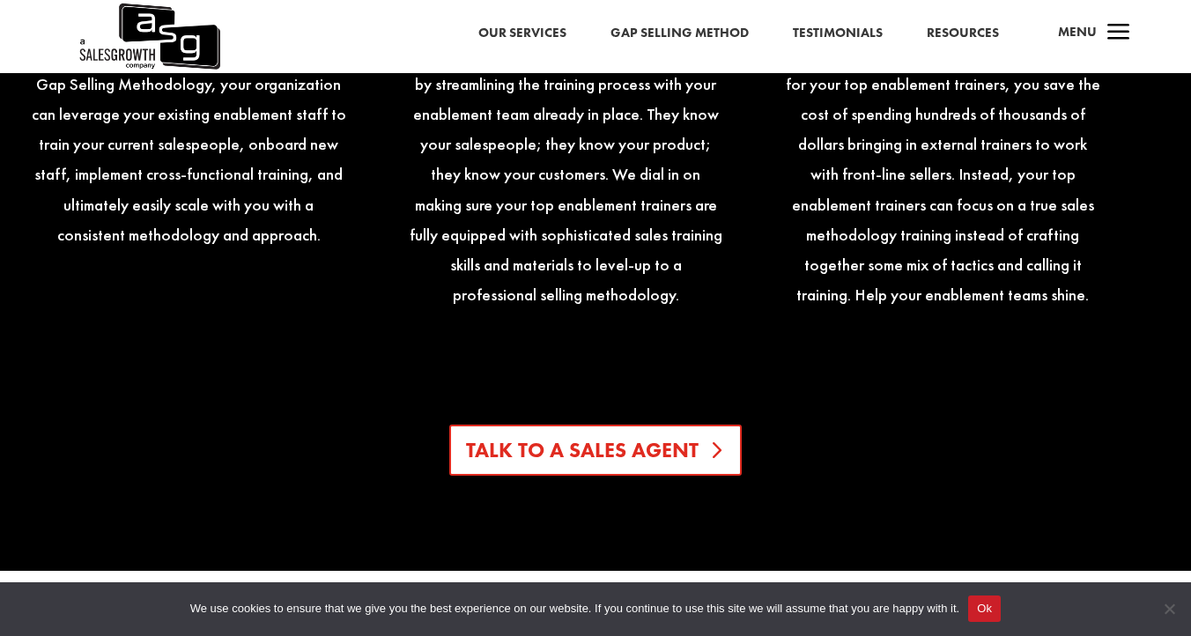
click at [659, 425] on link "Talk To A Sales Agent" at bounding box center [595, 451] width 292 height 52
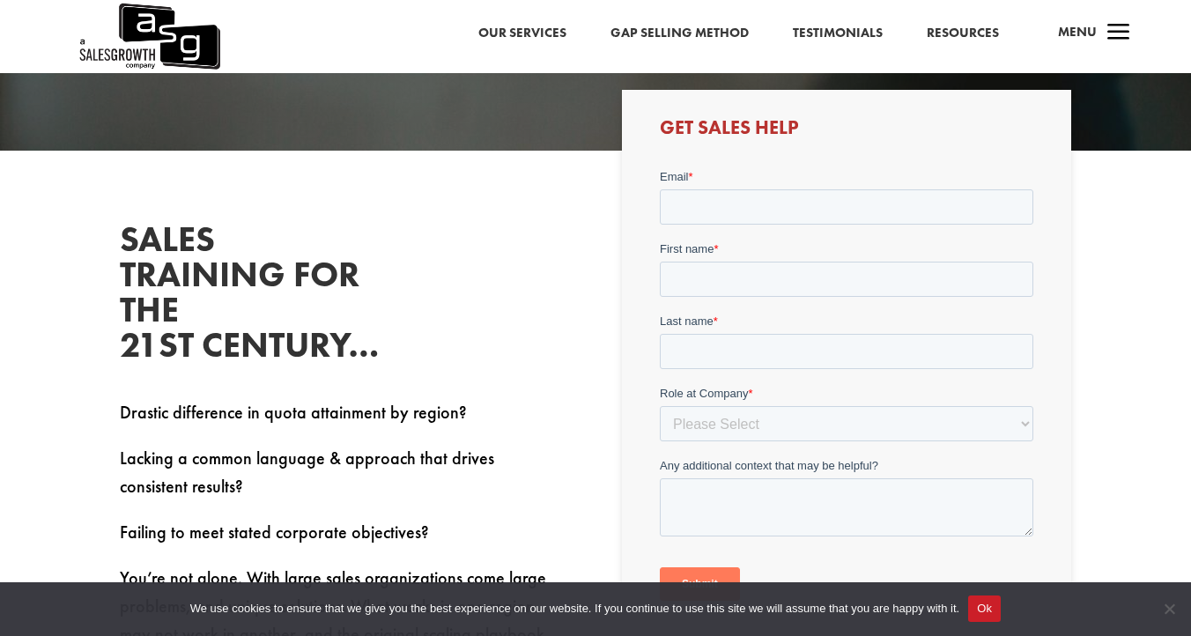
scroll to position [365, 0]
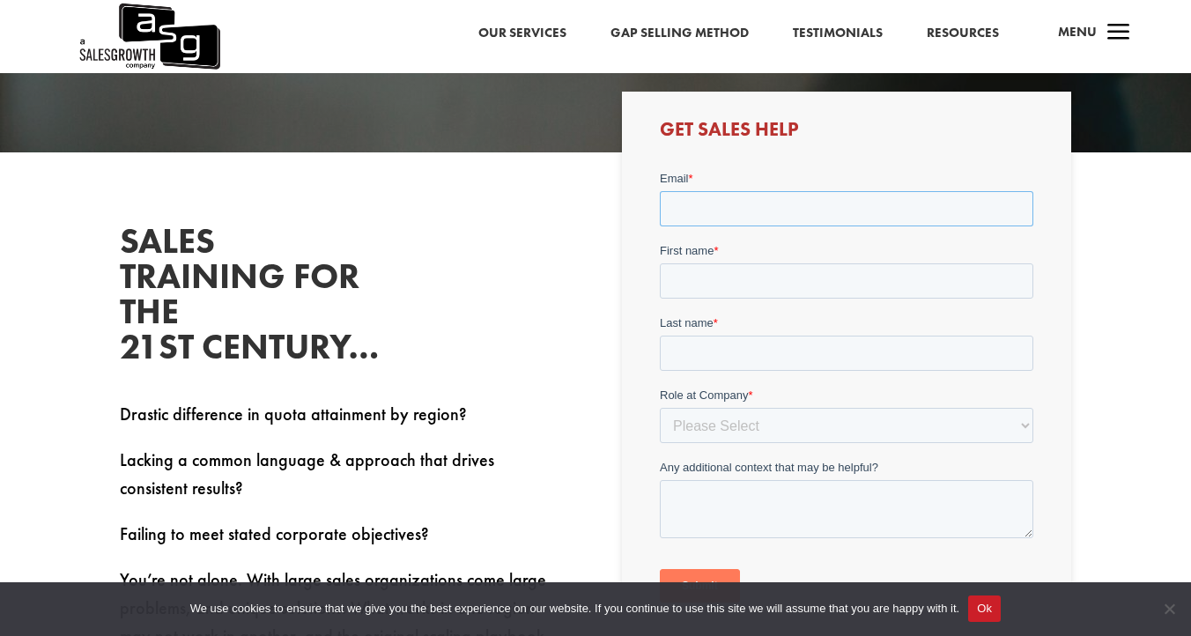
click at [722, 204] on input "Email *" at bounding box center [846, 207] width 374 height 35
type input "[EMAIL_ADDRESS][DOMAIN_NAME]"
click at [715, 276] on input "First name *" at bounding box center [846, 280] width 374 height 35
type input "[PERSON_NAME]"
click at [724, 336] on input "Last name *" at bounding box center [846, 352] width 374 height 35
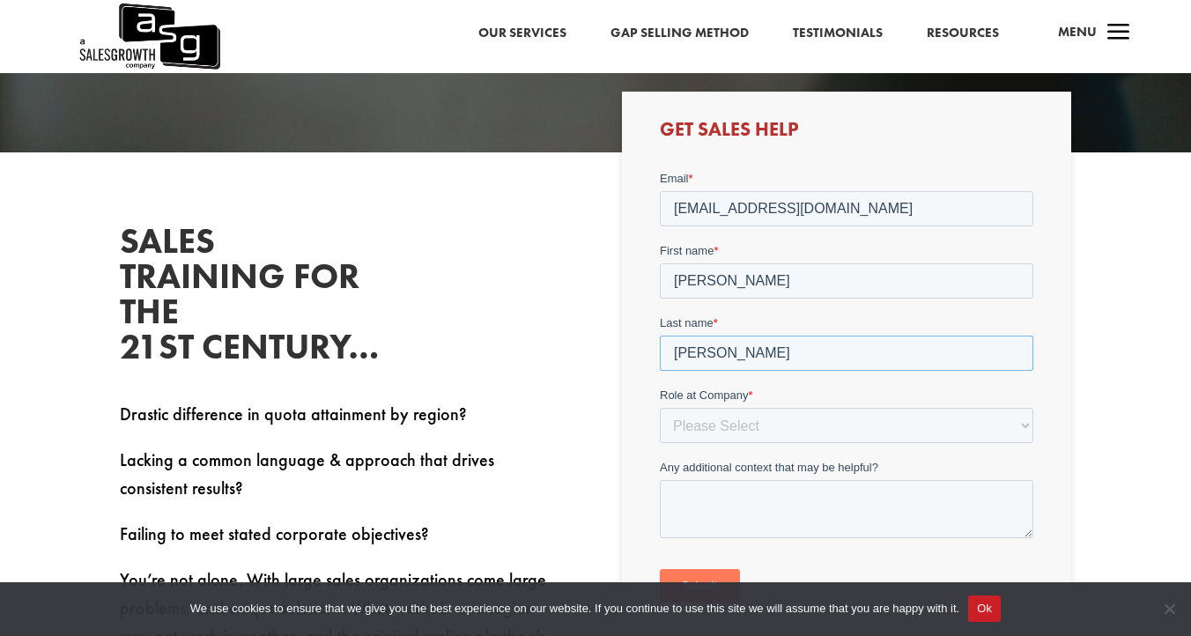
type input "[PERSON_NAME]"
click at [716, 415] on select "Please Select C-Level (CRO, CSO, etc) Senior Leadership (VP of Sales, VP of Ena…" at bounding box center [846, 424] width 374 height 35
select select "Director/Manager (Sales Director, Regional Sales Manager, etc)"
click at [659, 407] on select "Please Select C-Level (CRO, CSO, etc) Senior Leadership (VP of Sales, VP of Ena…" at bounding box center [846, 424] width 374 height 35
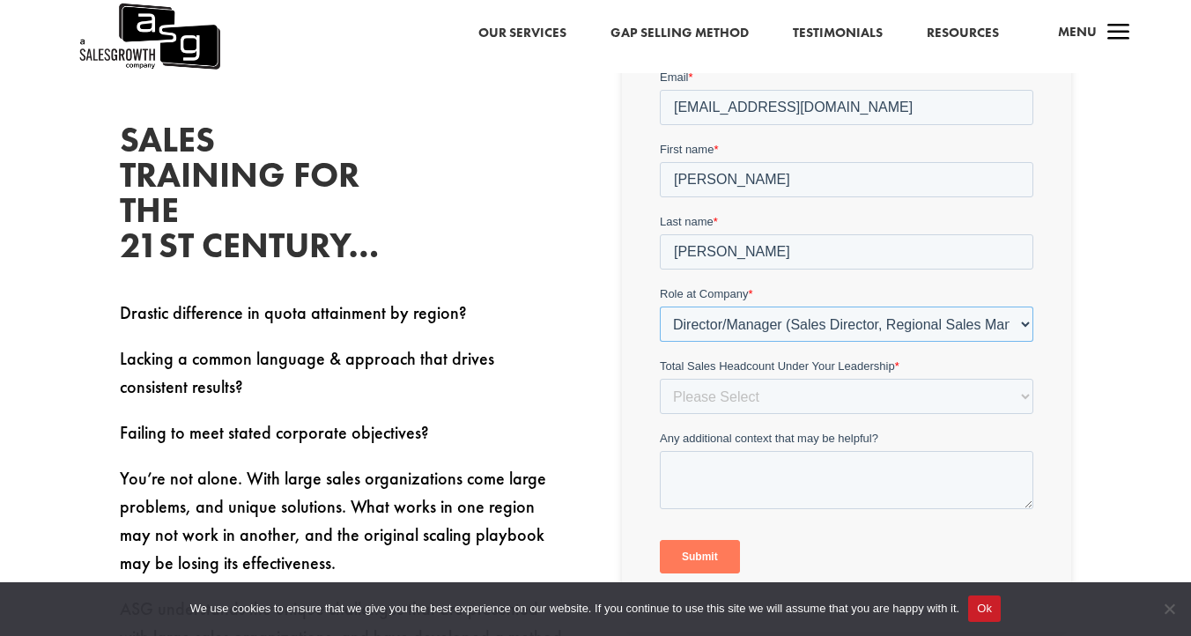
scroll to position [479, 0]
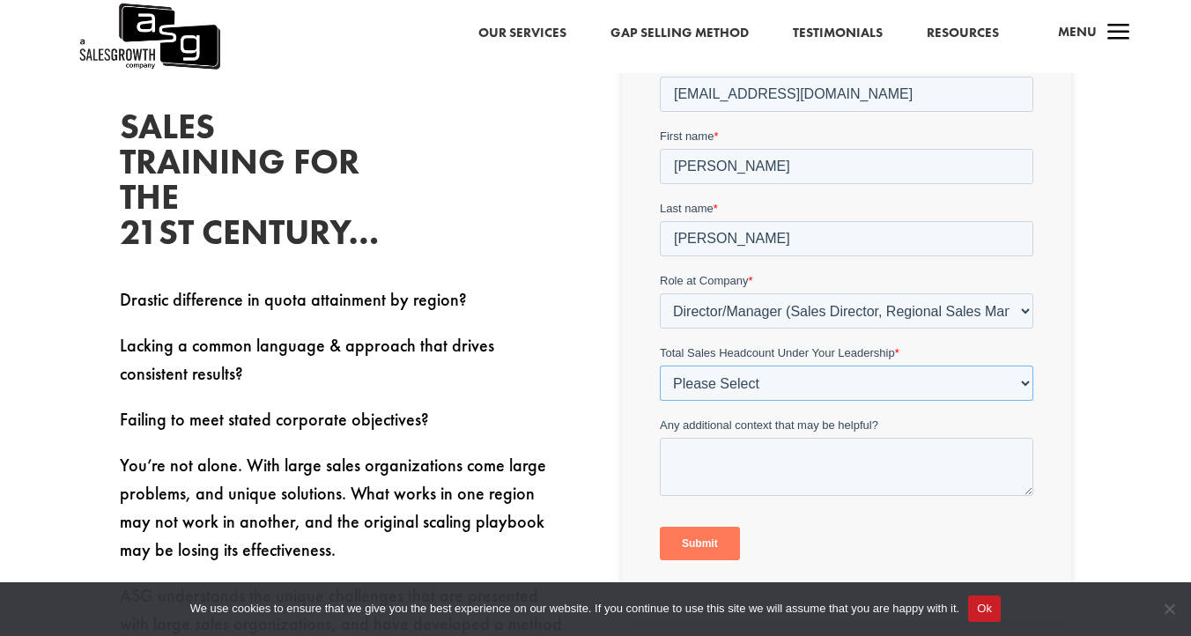
click at [723, 389] on select "Please Select Just Me 1-9 [PHONE_NUMBER] [PHONE_NUMBER]+" at bounding box center [846, 382] width 374 height 35
select select "1-9"
click at [659, 365] on select "Please Select Just Me 1-9 [PHONE_NUMBER] [PHONE_NUMBER]+" at bounding box center [846, 382] width 374 height 35
click at [695, 553] on input "Submit" at bounding box center [699, 542] width 80 height 33
